Goal: Register for event/course

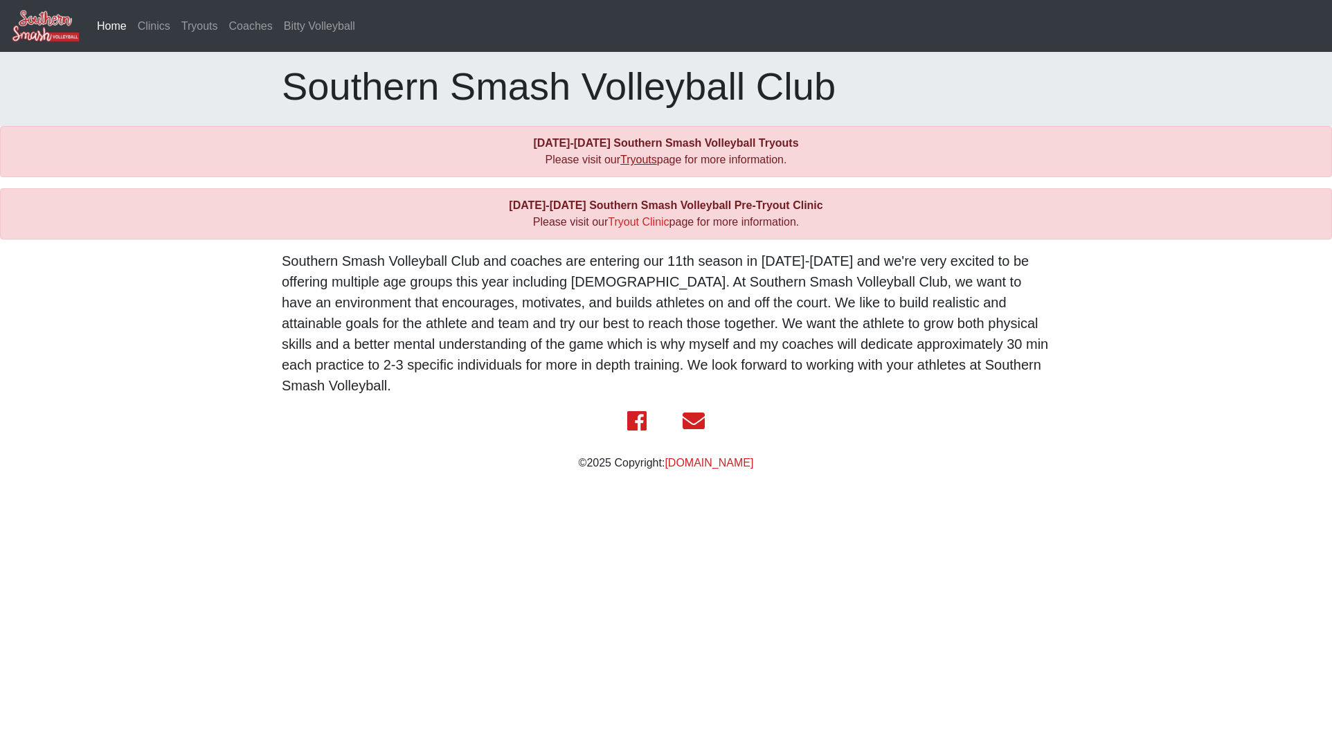
click at [638, 162] on link "Tryouts" at bounding box center [638, 160] width 37 height 12
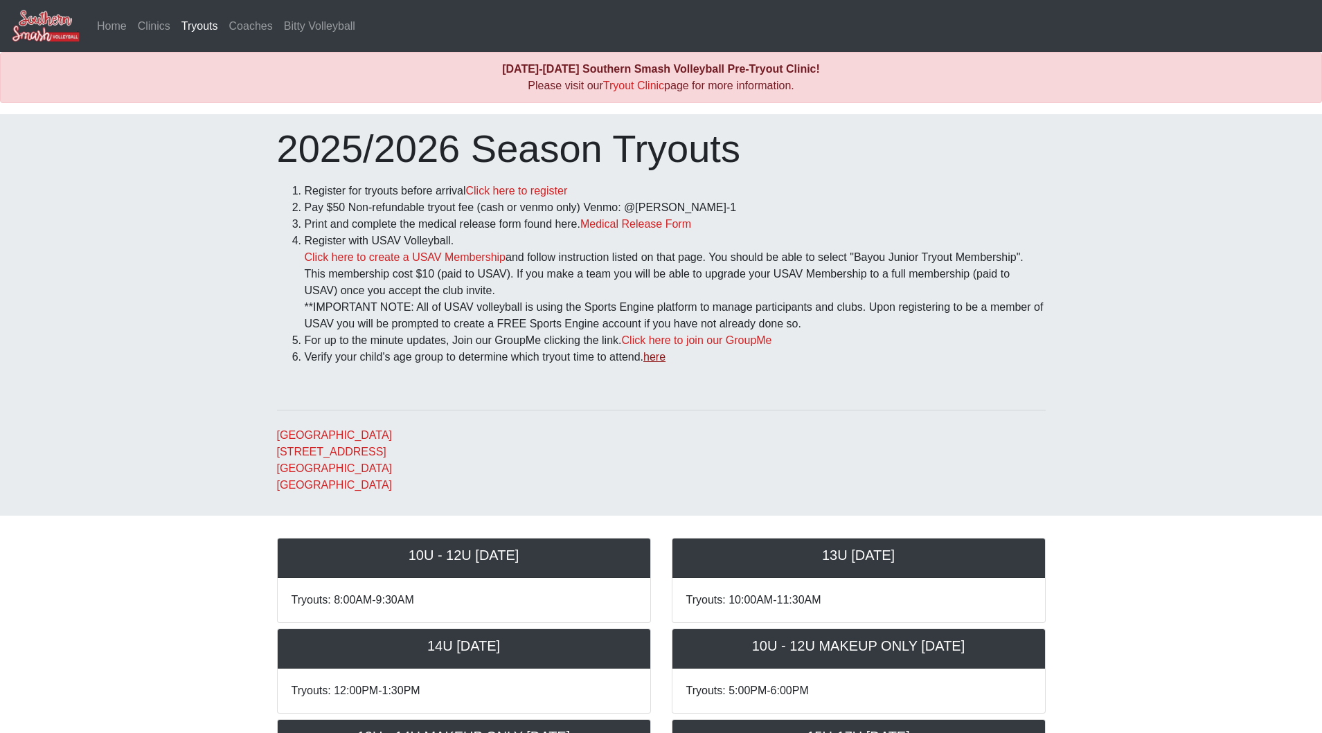
click at [664, 363] on link "here" at bounding box center [654, 357] width 22 height 12
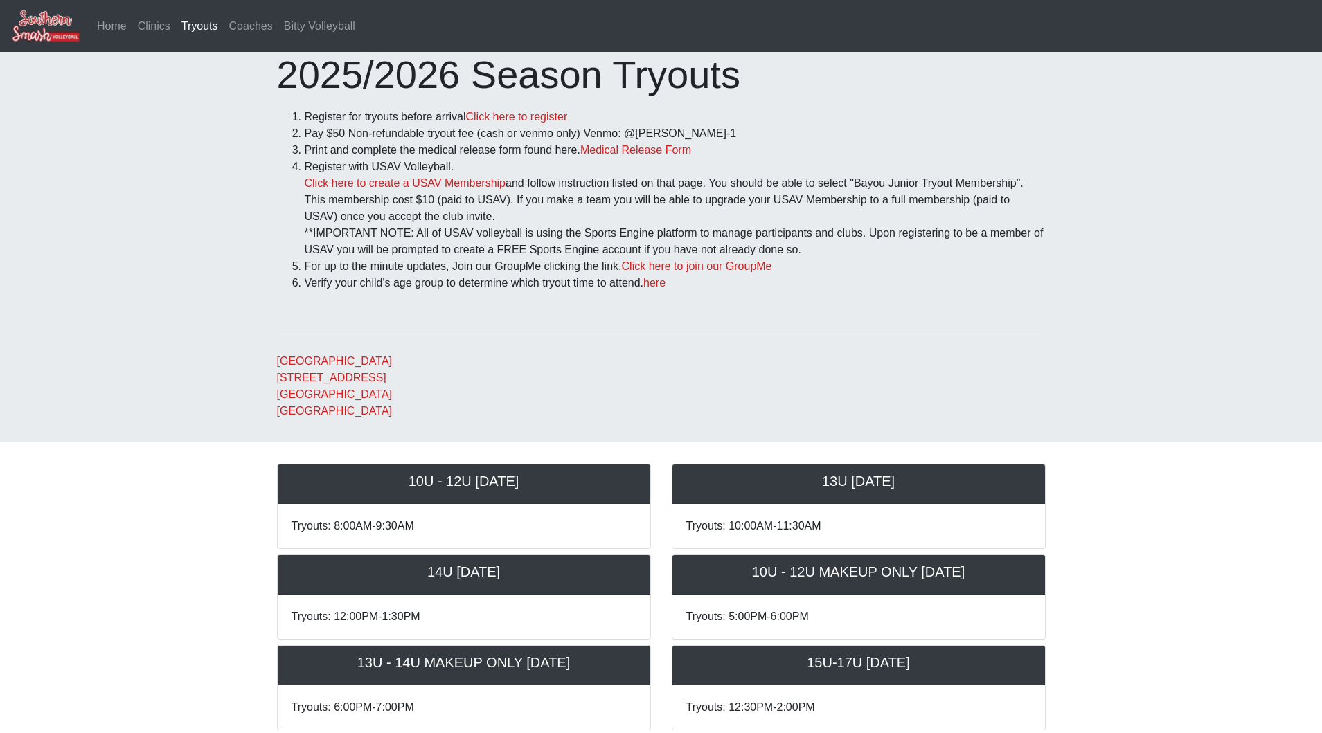
scroll to position [78, 0]
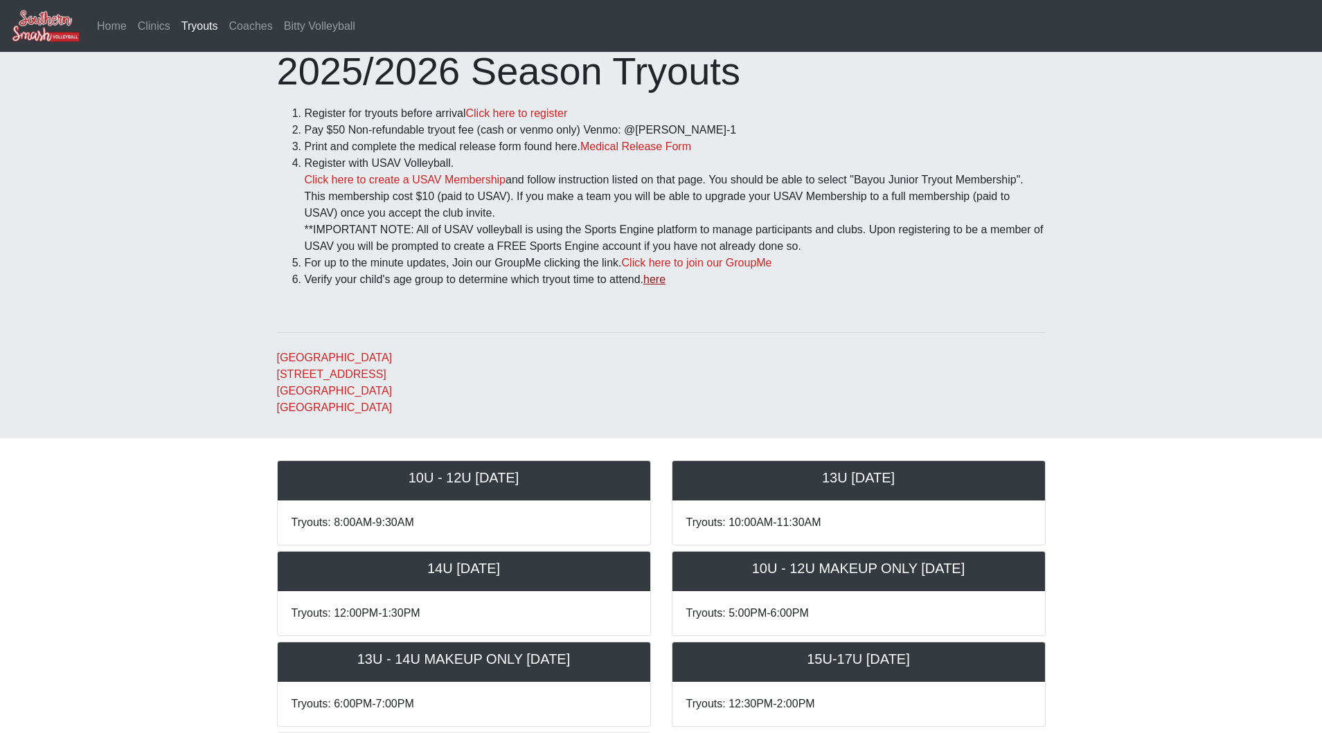
click at [665, 282] on link "here" at bounding box center [654, 279] width 22 height 12
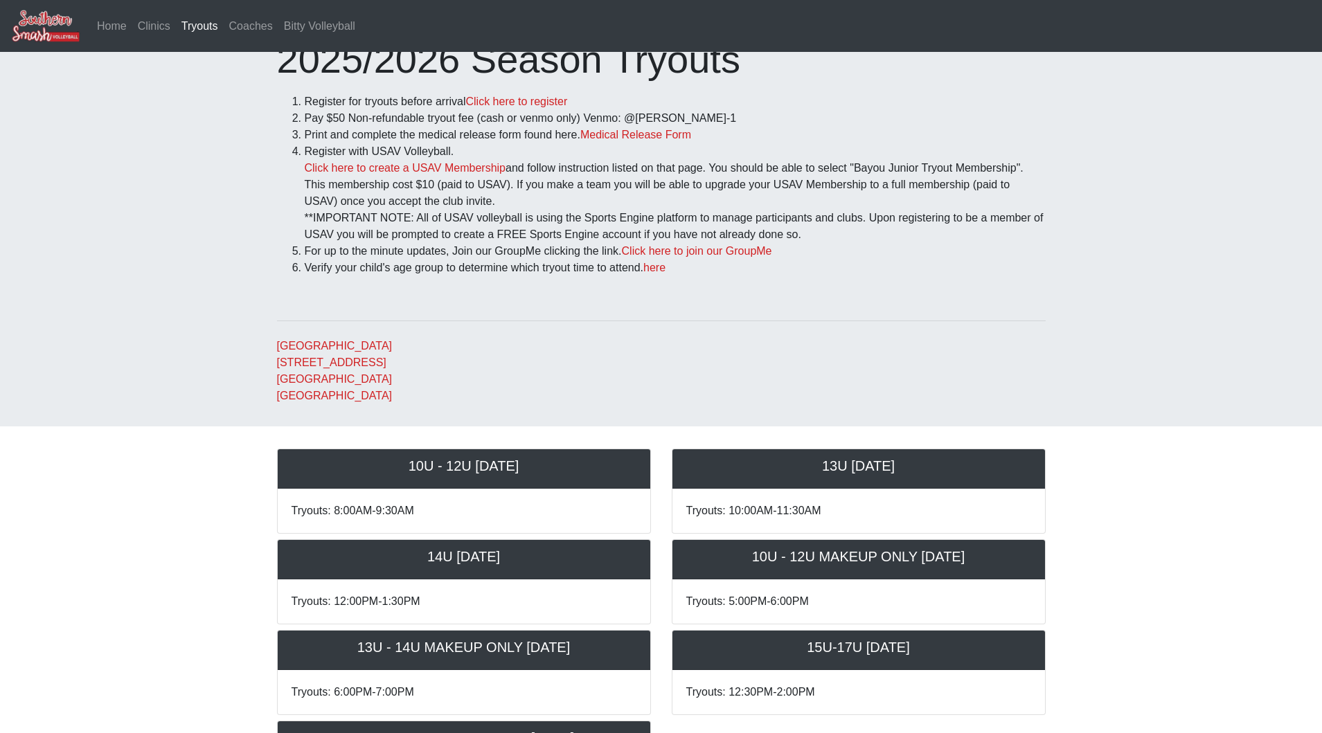
scroll to position [87, 0]
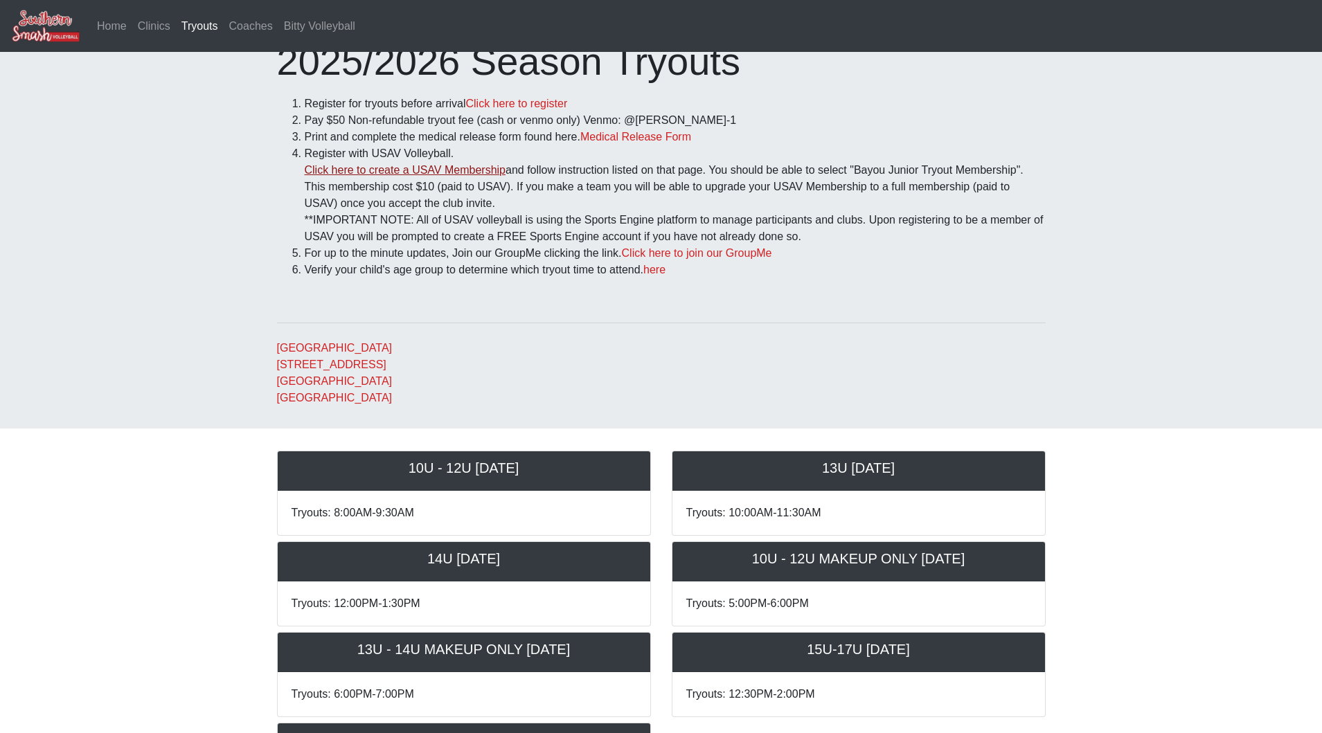
click at [371, 170] on link "Click here to create a USAV Membership" at bounding box center [405, 170] width 201 height 12
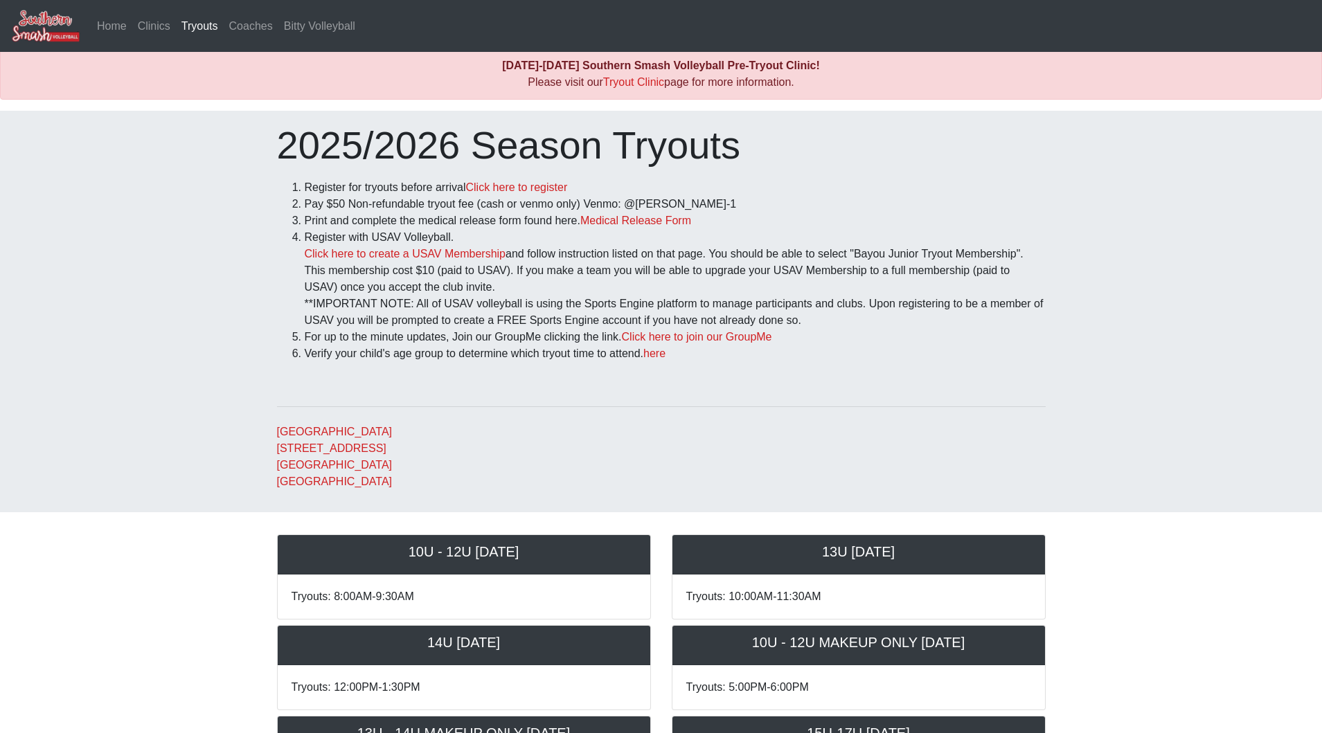
scroll to position [0, 0]
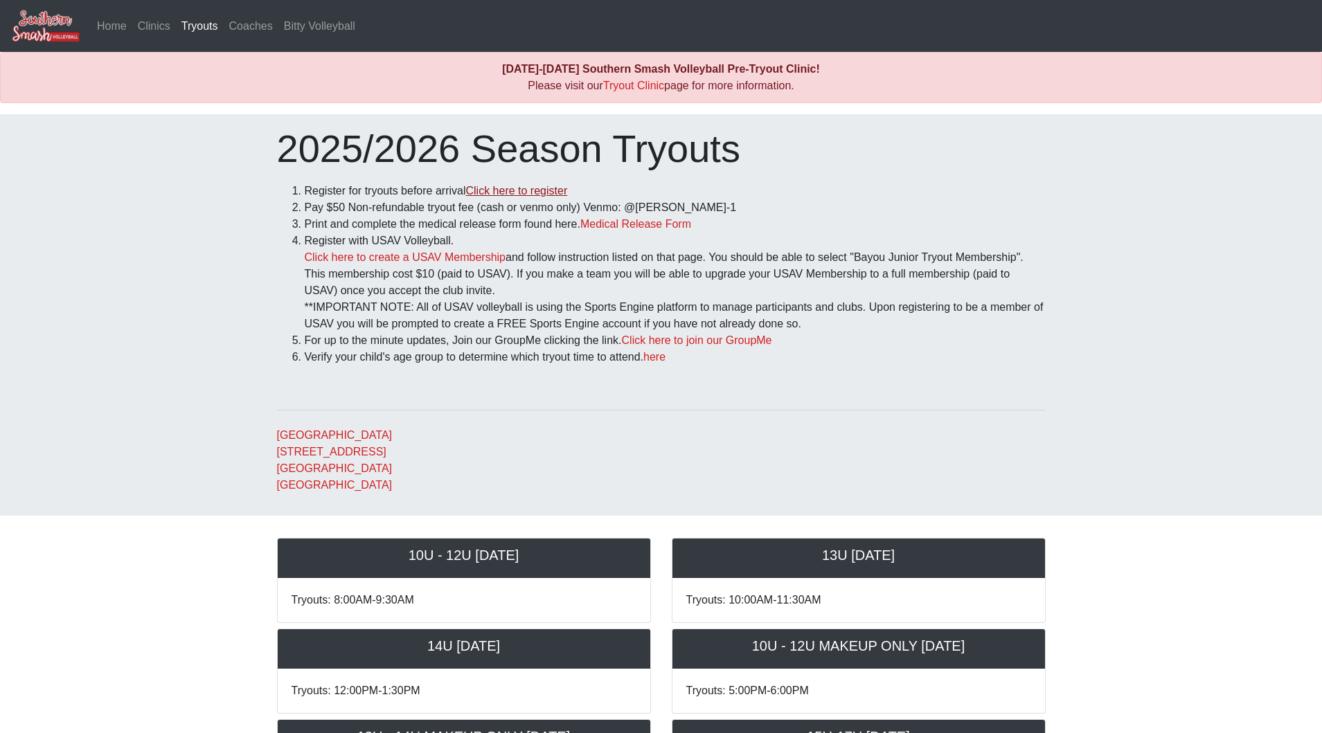
click at [534, 196] on link "Click here to register" at bounding box center [516, 191] width 102 height 12
click at [665, 363] on link "here" at bounding box center [654, 357] width 22 height 12
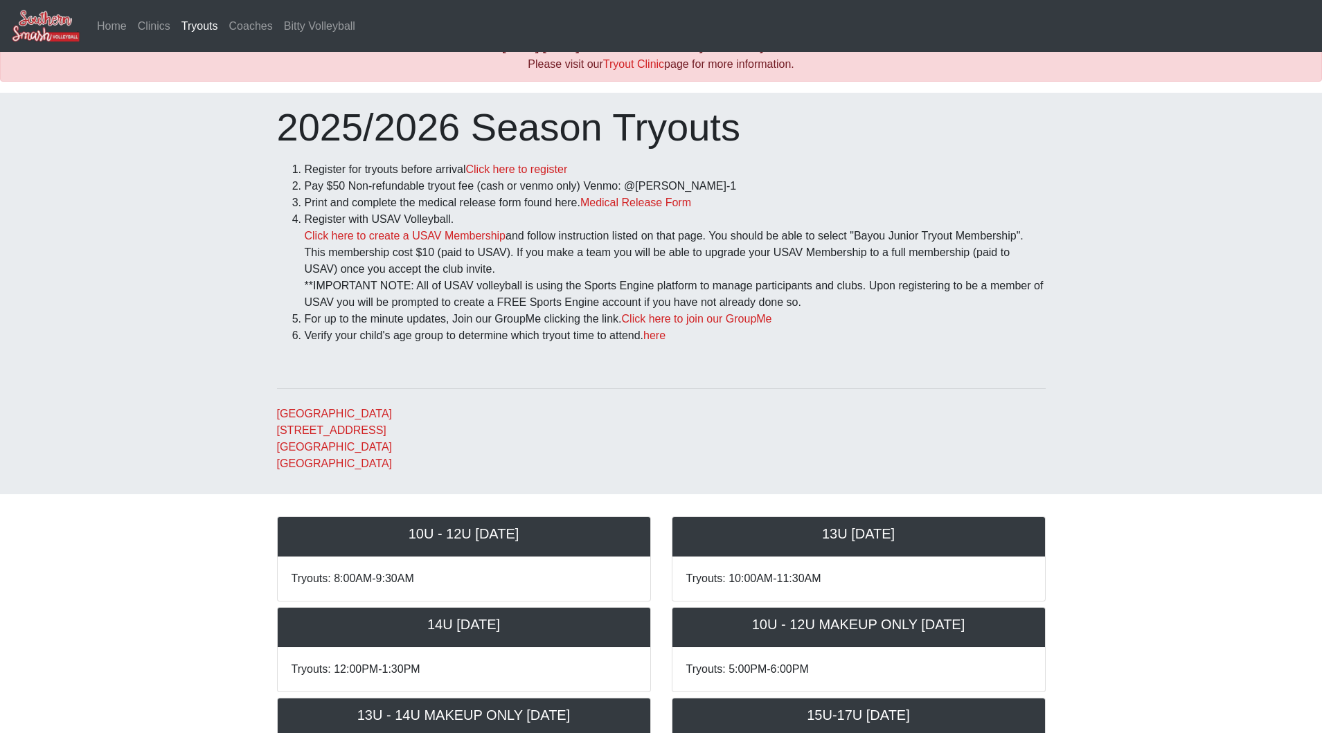
scroll to position [22, 0]
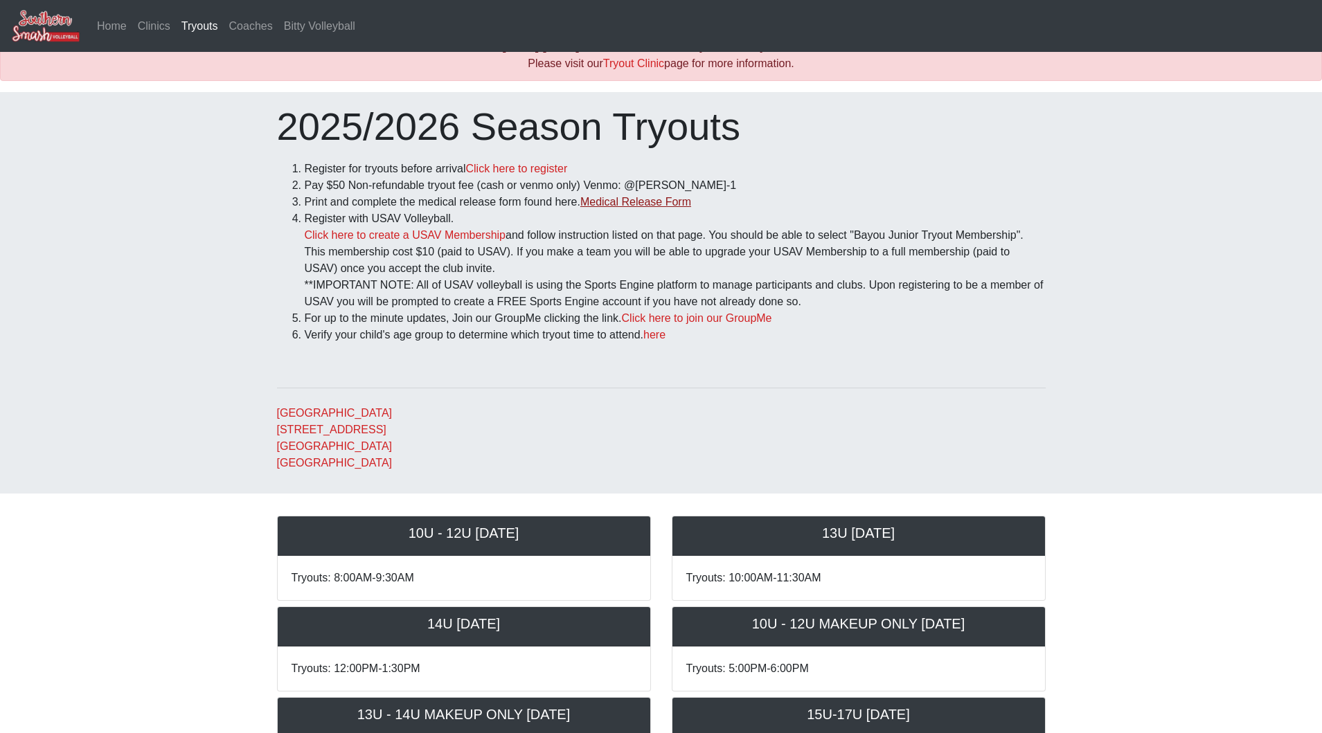
click at [626, 206] on link "Medical Release Form" at bounding box center [635, 202] width 111 height 12
click at [509, 179] on li "Pay $50 Non-refundable tryout fee (cash or venmo only) Venmo: @[PERSON_NAME]-1" at bounding box center [675, 185] width 741 height 17
click at [509, 174] on link "Click here to register" at bounding box center [516, 169] width 102 height 12
click at [724, 321] on link "Click here to join our GroupMe" at bounding box center [697, 318] width 150 height 12
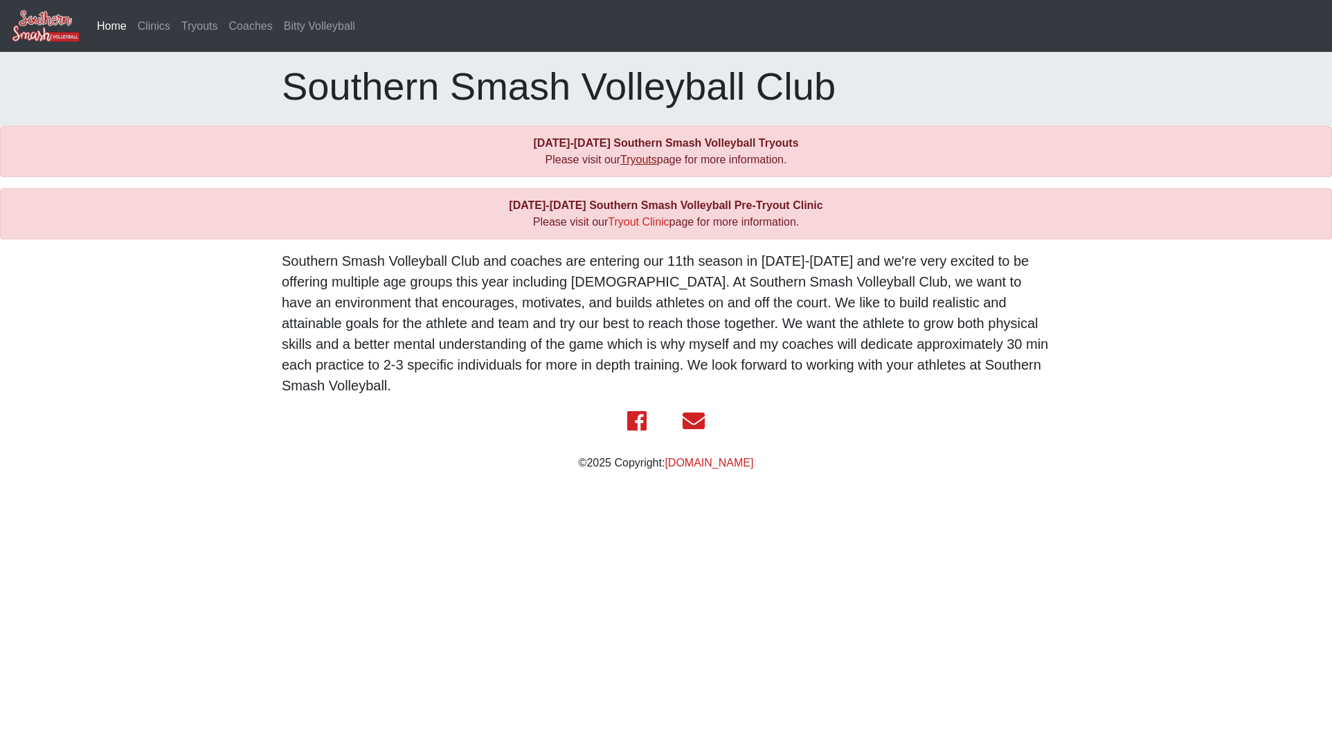
click at [637, 155] on link "Tryouts" at bounding box center [638, 160] width 37 height 12
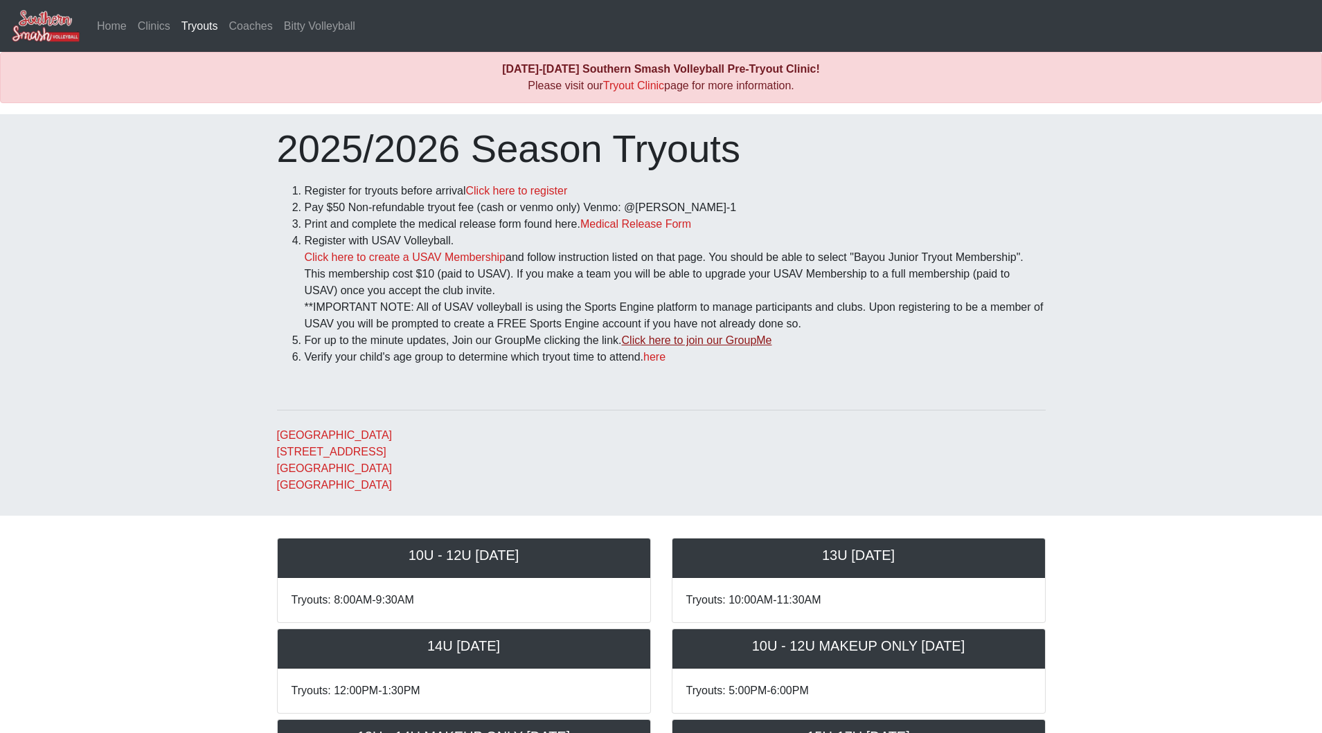
click at [707, 338] on link "Click here to join our GroupMe" at bounding box center [697, 340] width 150 height 12
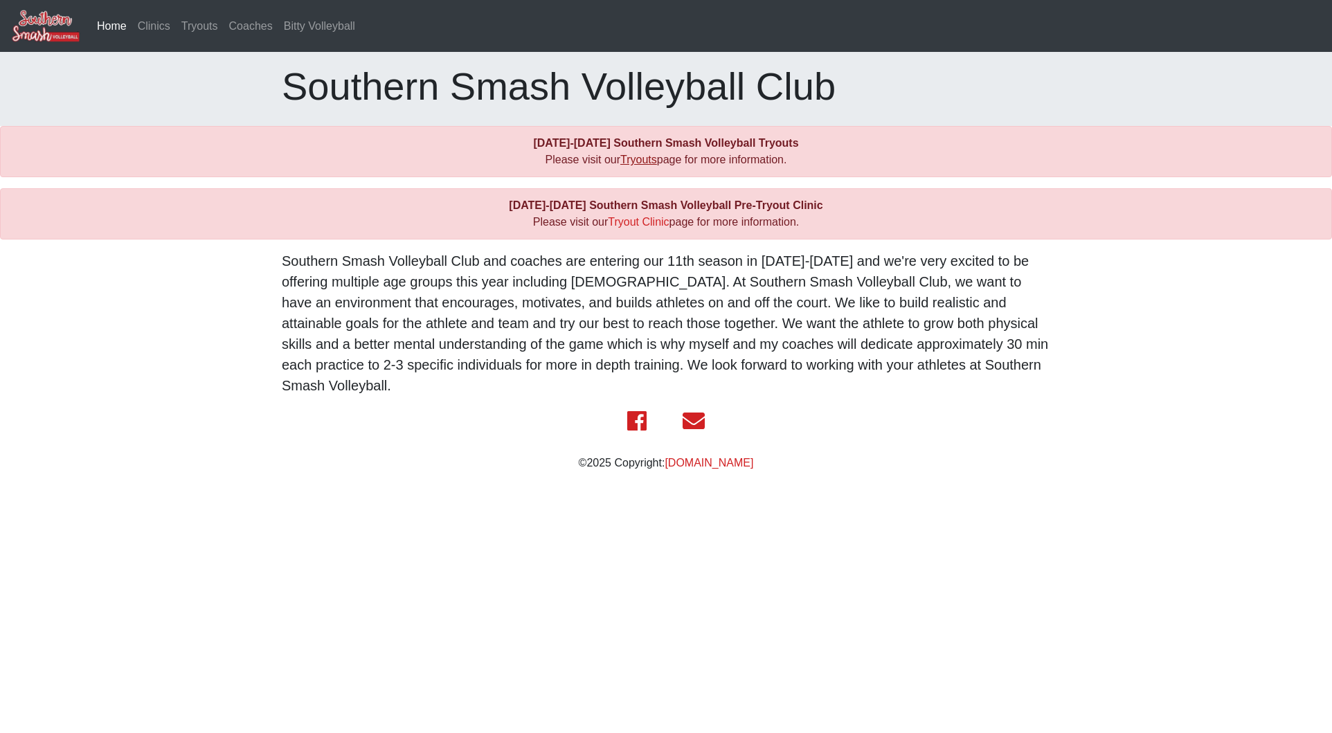
click at [626, 157] on link "Tryouts" at bounding box center [638, 160] width 37 height 12
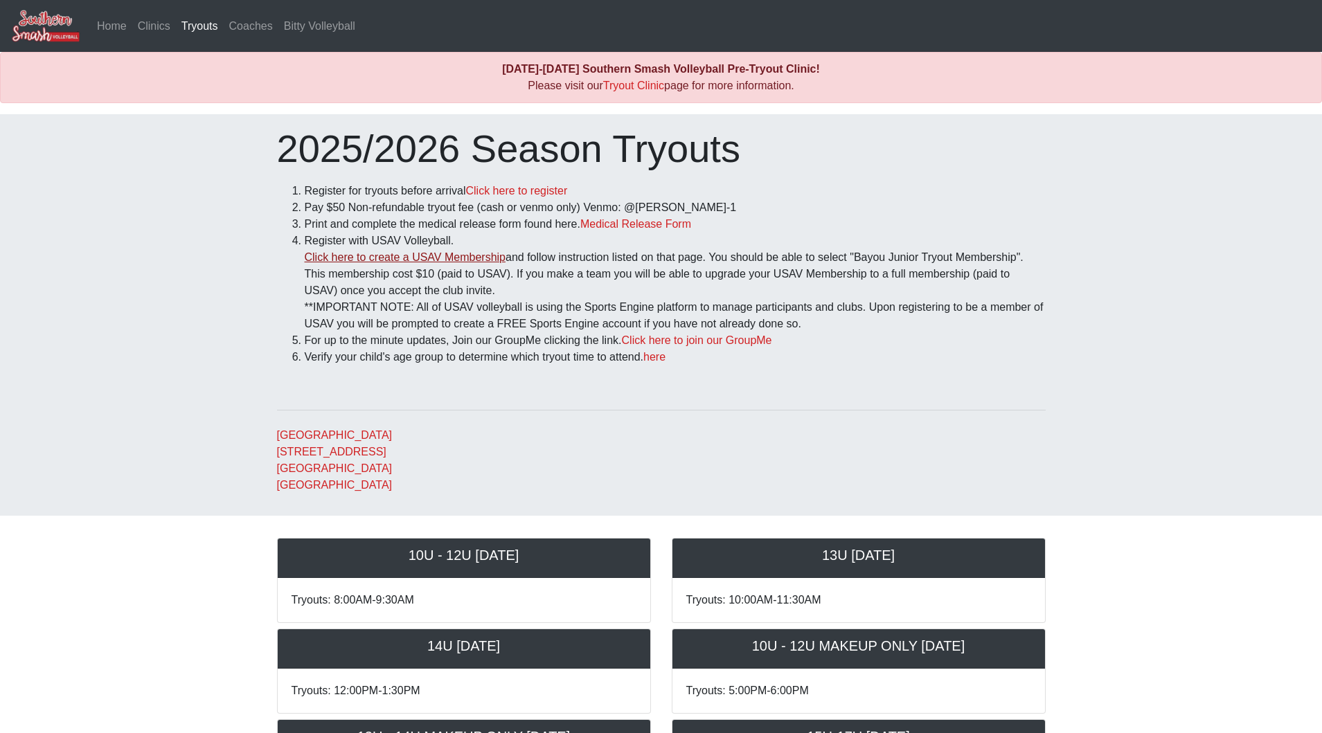
click at [365, 261] on link "Click here to create a USAV Membership" at bounding box center [405, 257] width 201 height 12
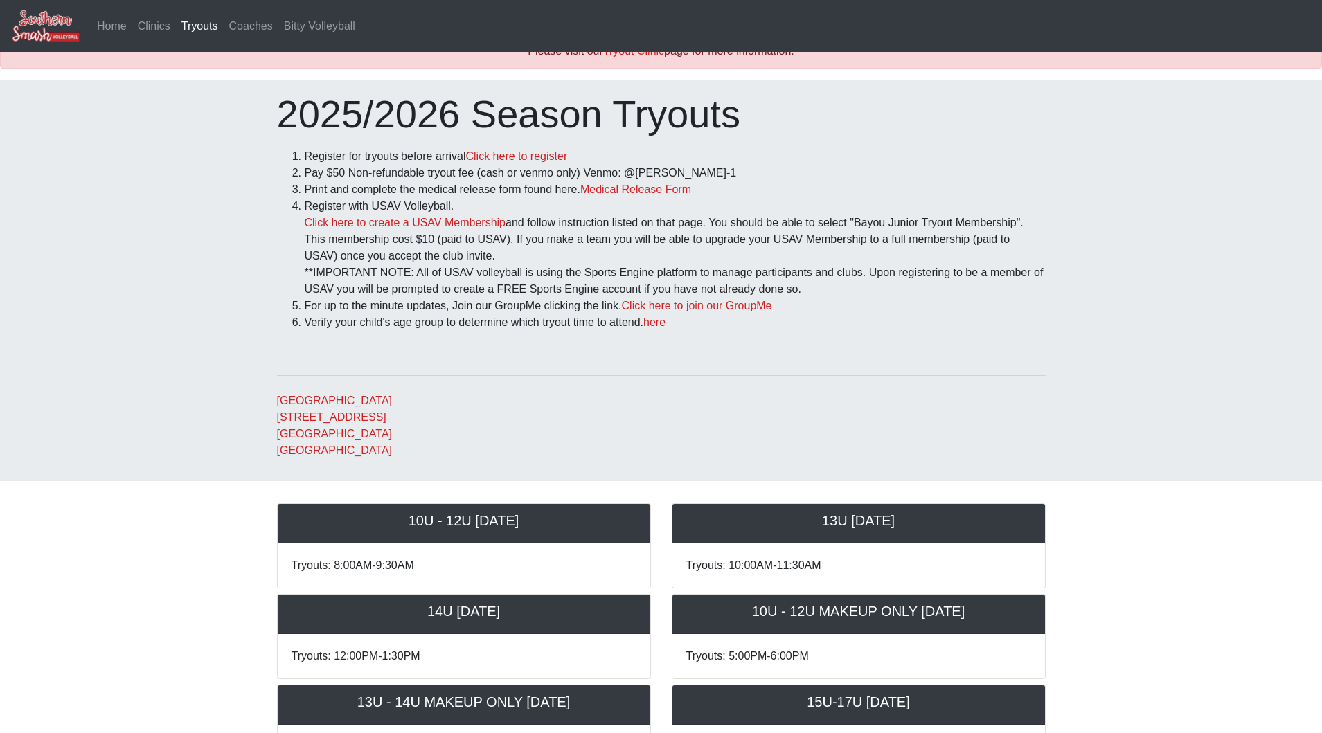
scroll to position [33, 0]
